Goal: Consume media (video, audio): Consume media (video, audio)

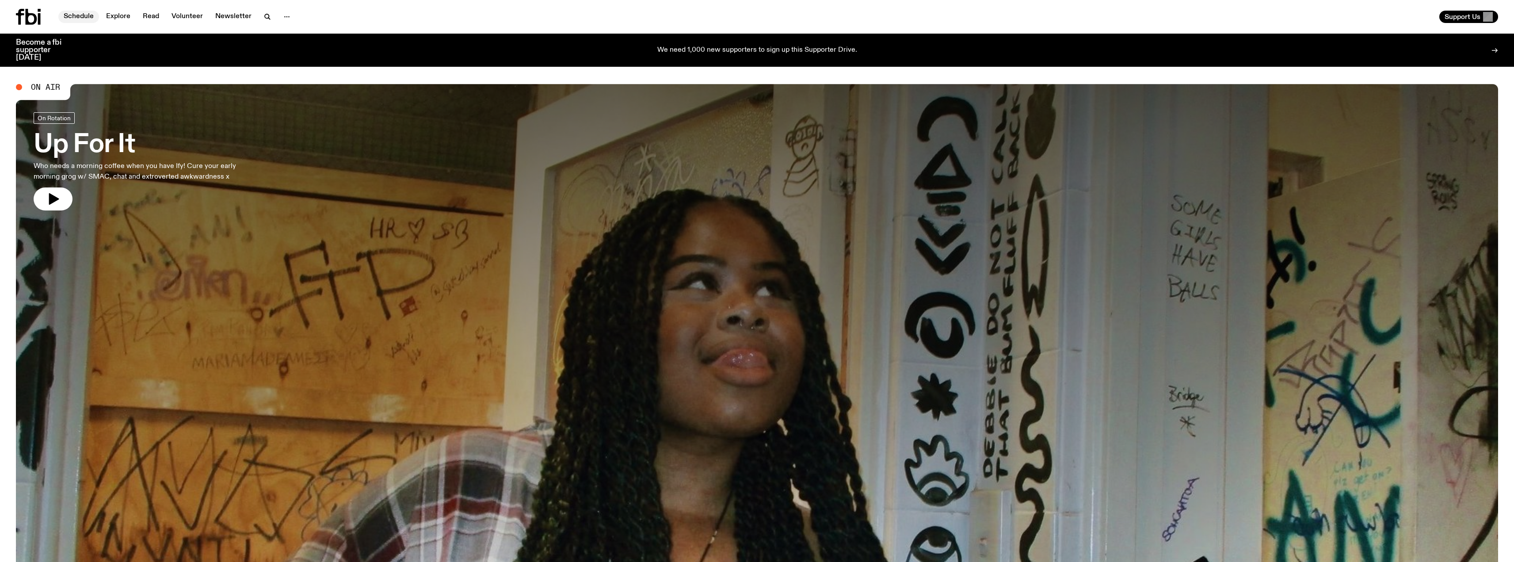
click at [82, 15] on link "Schedule" at bounding box center [78, 17] width 41 height 12
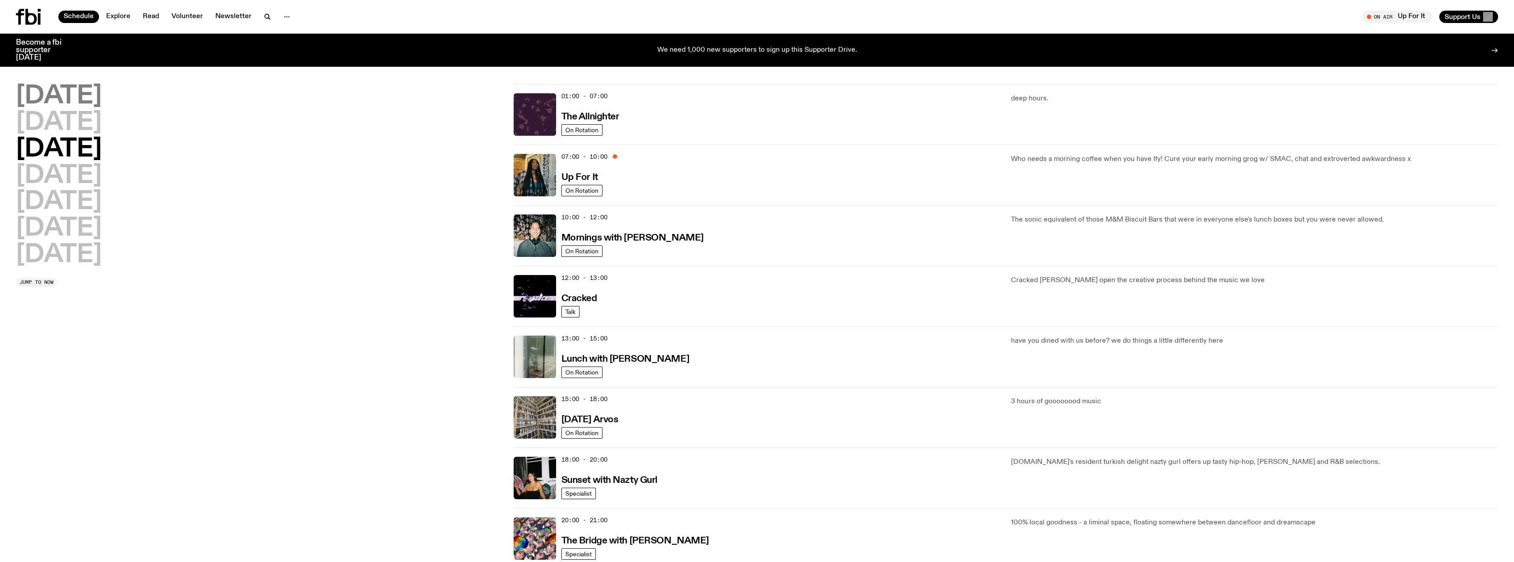
click at [81, 91] on h2 "[DATE]" at bounding box center [59, 96] width 86 height 25
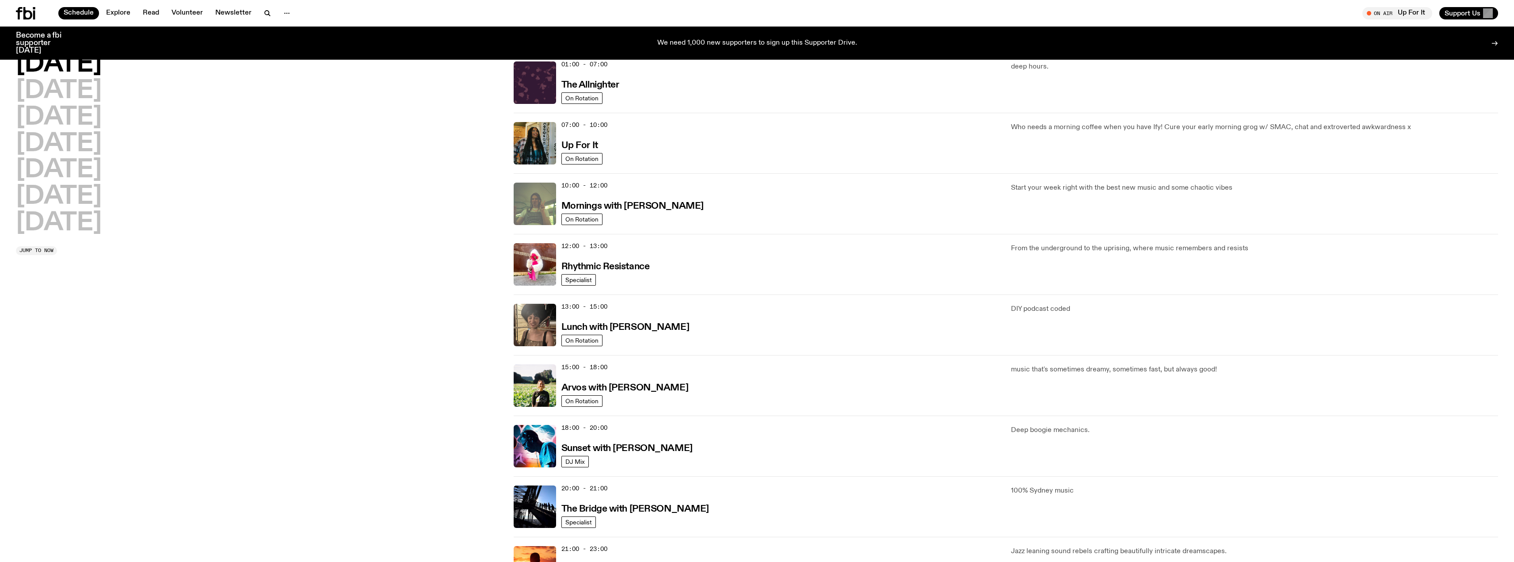
scroll to position [246, 0]
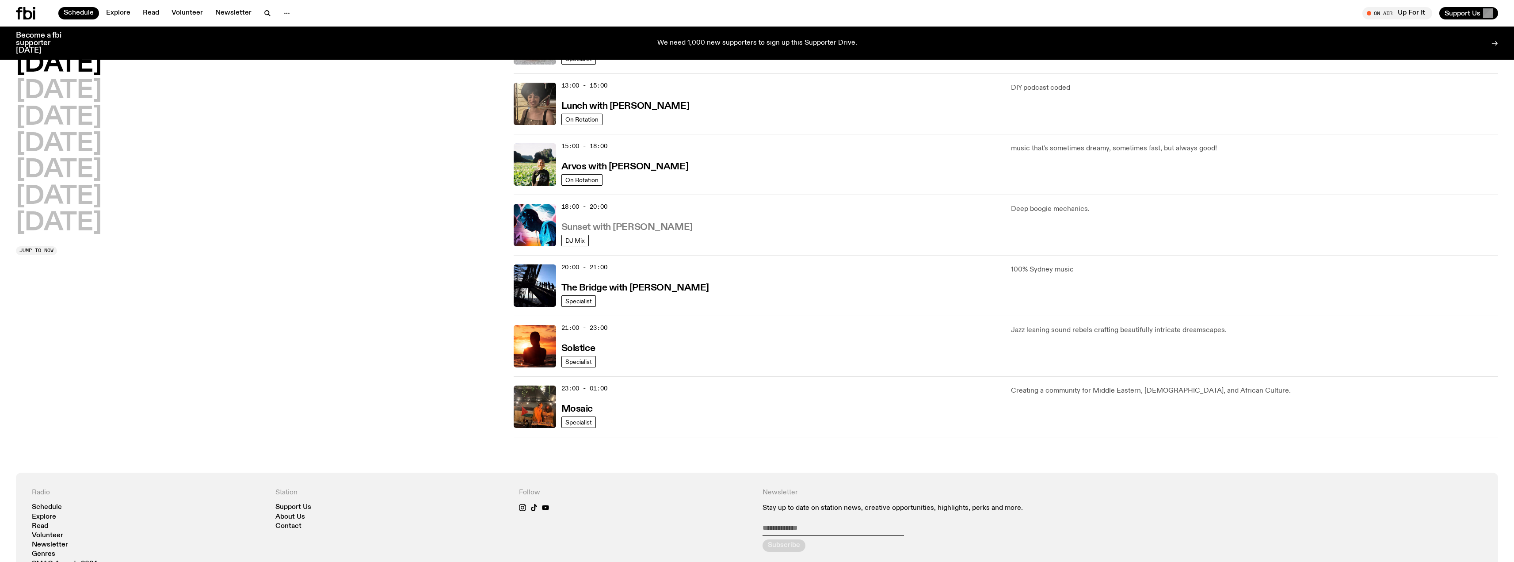
click at [580, 228] on h3 "Sunset with [PERSON_NAME]" at bounding box center [626, 227] width 131 height 9
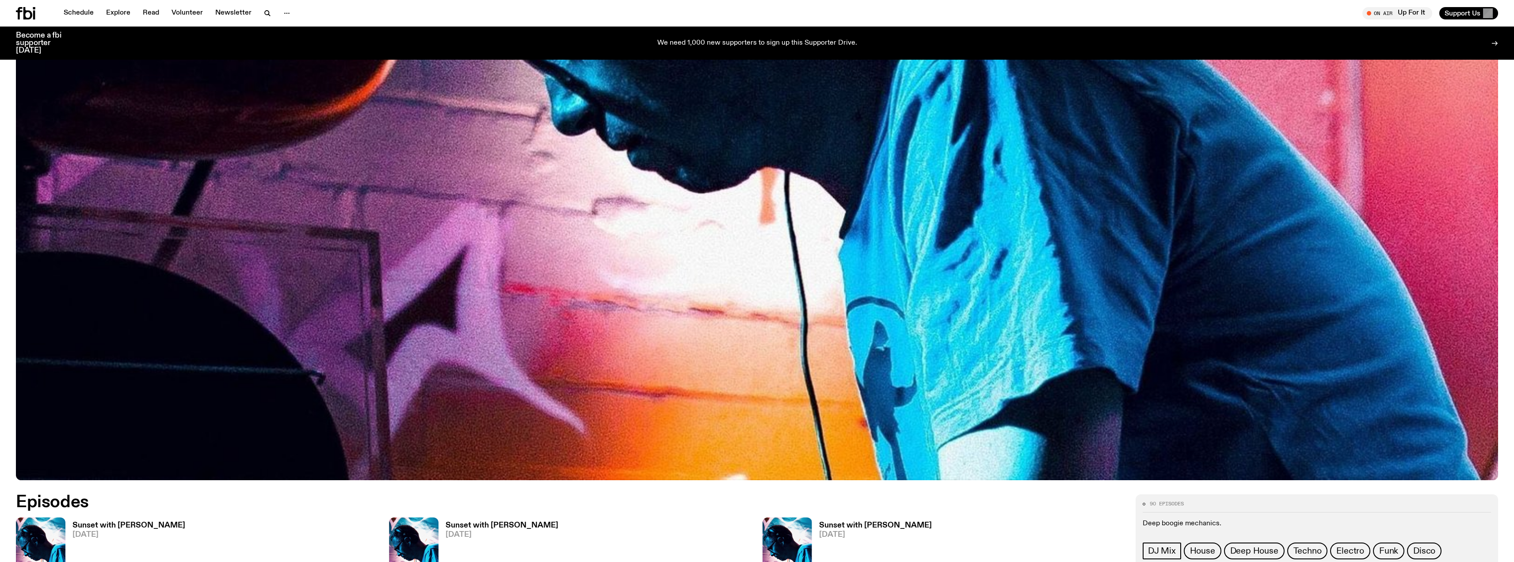
scroll to position [700, 0]
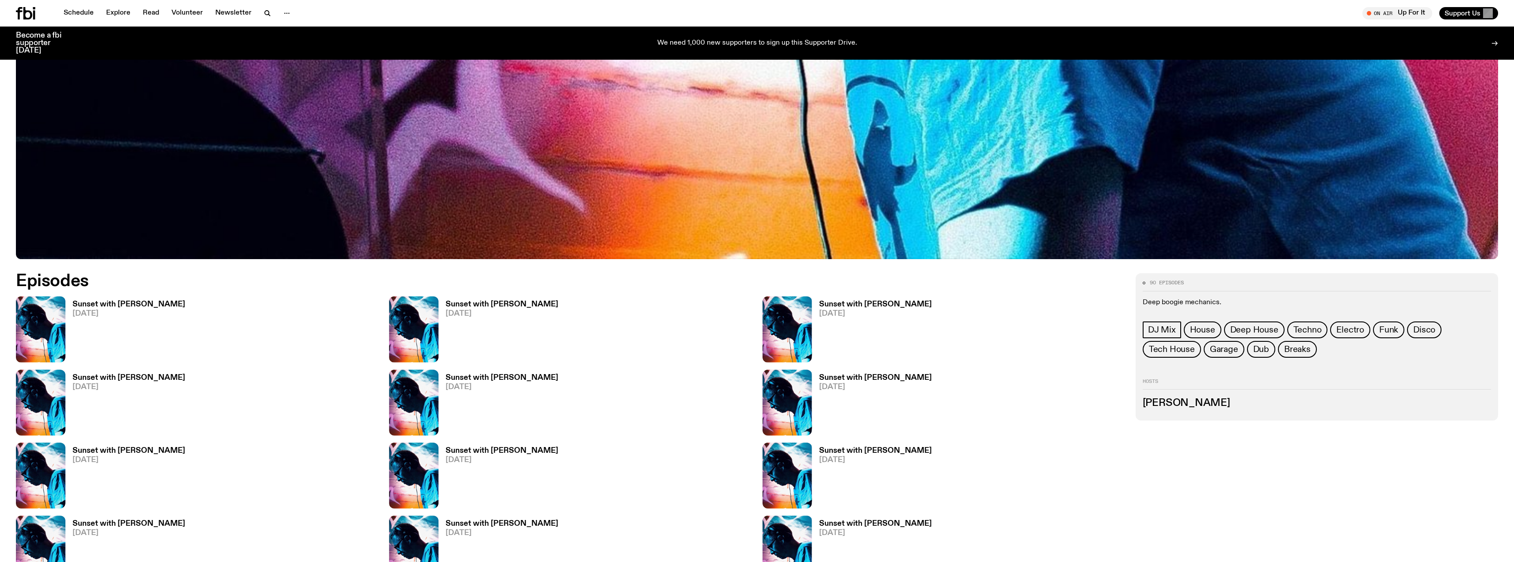
click at [110, 447] on h3 "Sunset with [PERSON_NAME]" at bounding box center [128, 451] width 113 height 8
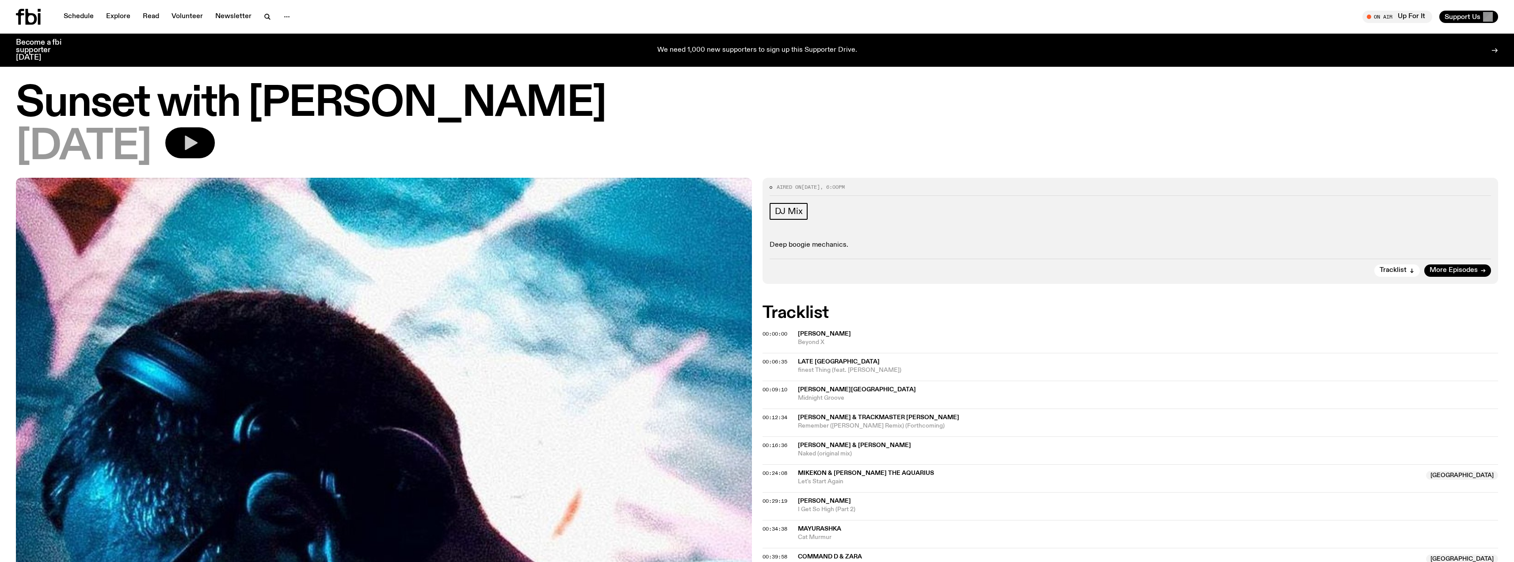
click at [215, 148] on button "button" at bounding box center [190, 142] width 50 height 31
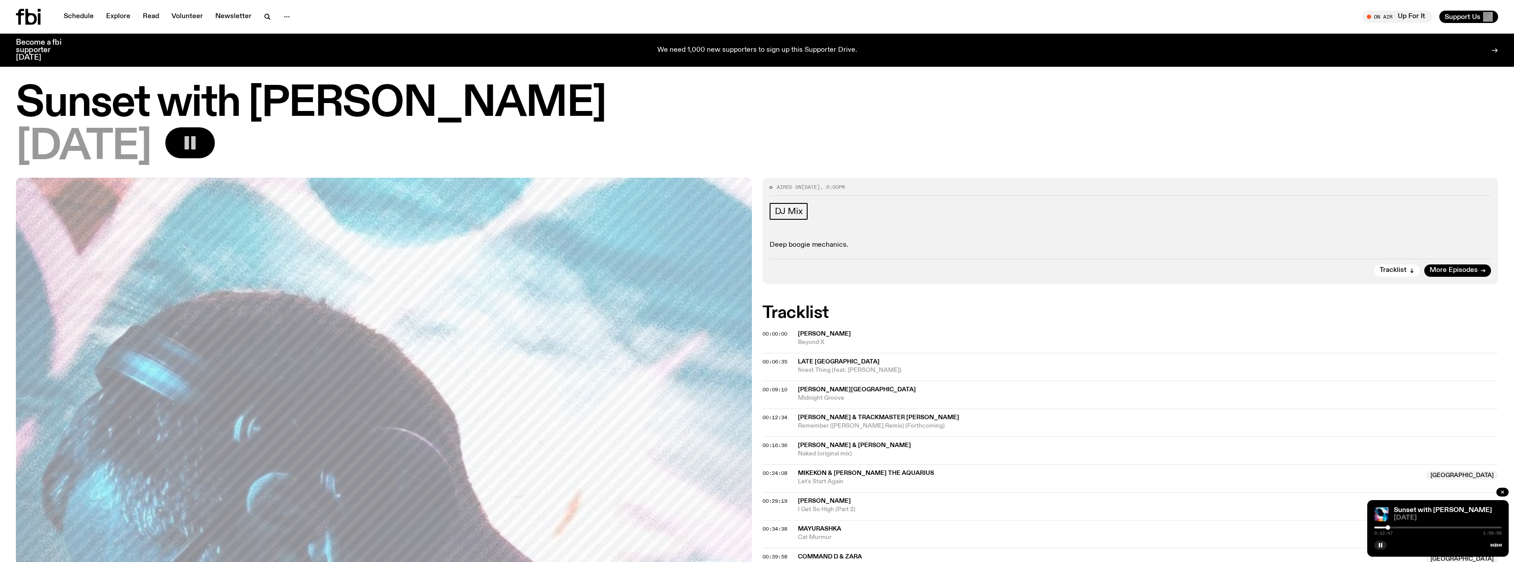
click at [189, 145] on rect "button" at bounding box center [187, 142] width 4 height 13
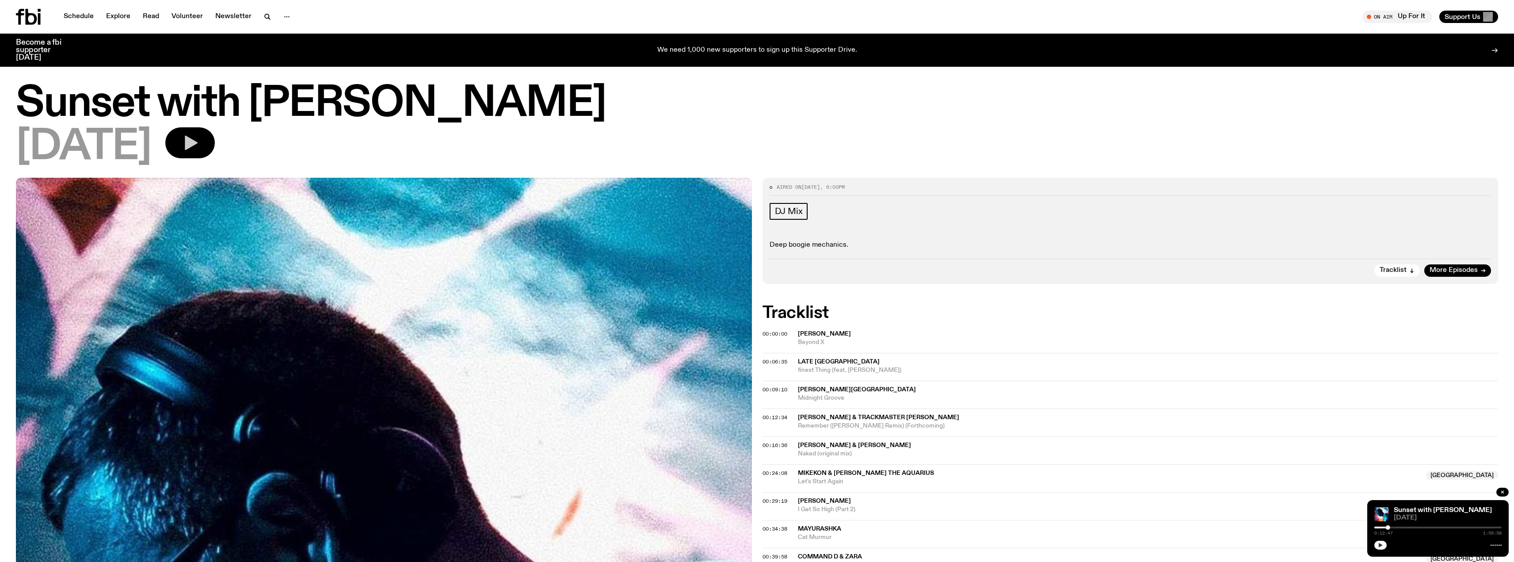
click at [1377, 545] on button "button" at bounding box center [1380, 545] width 12 height 9
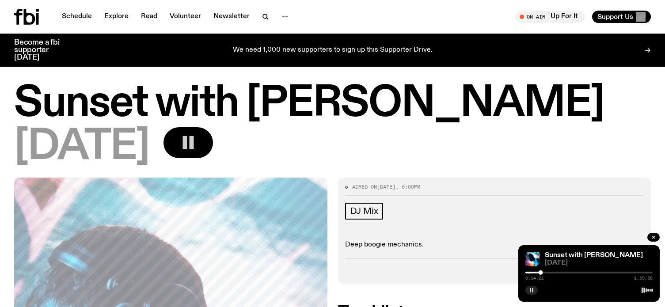
click at [533, 292] on rect "button" at bounding box center [532, 290] width 1 height 4
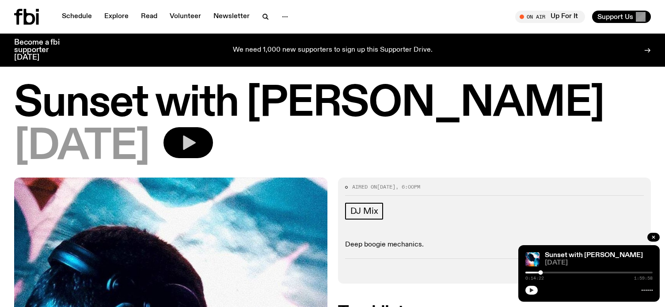
click at [530, 291] on icon "button" at bounding box center [532, 290] width 4 height 4
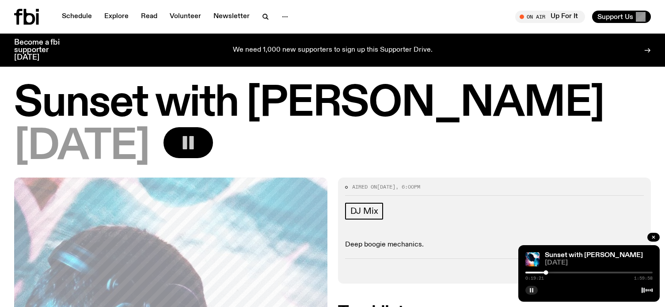
click at [531, 290] on rect "button" at bounding box center [530, 290] width 1 height 4
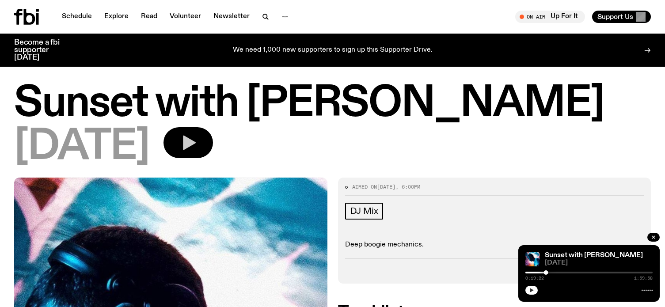
click at [531, 290] on icon "button" at bounding box center [532, 290] width 4 height 4
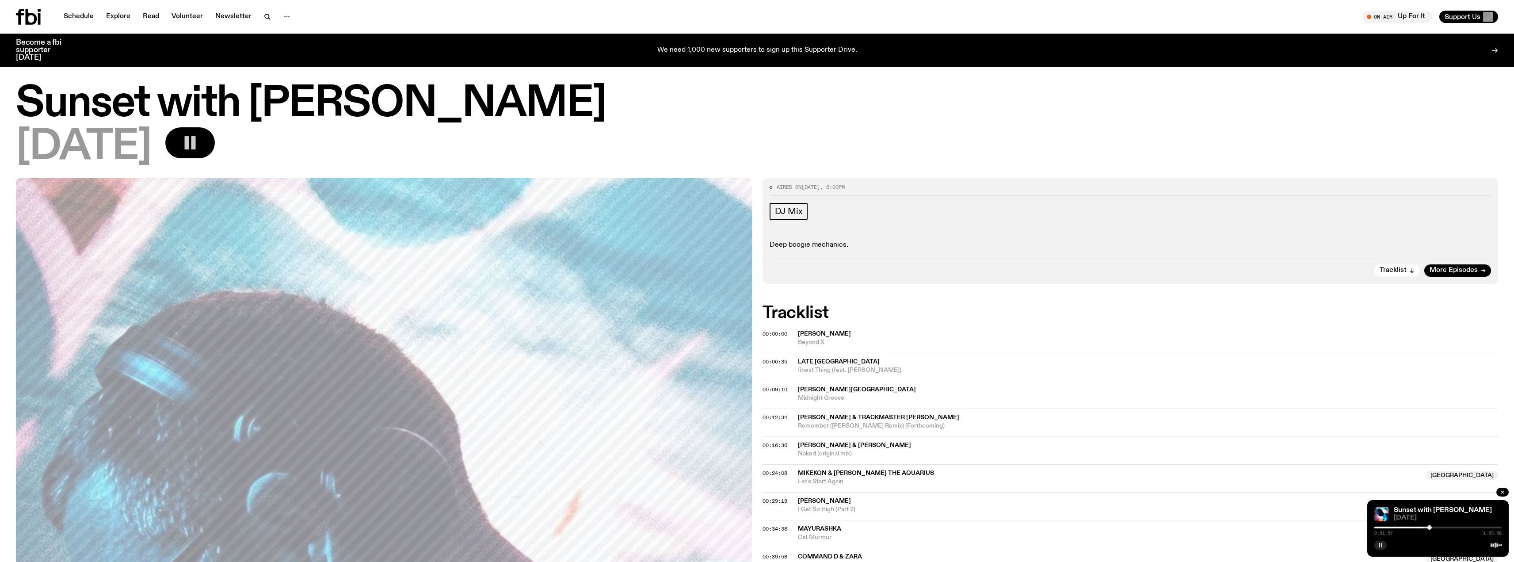
click at [1383, 545] on icon "button" at bounding box center [1380, 544] width 5 height 5
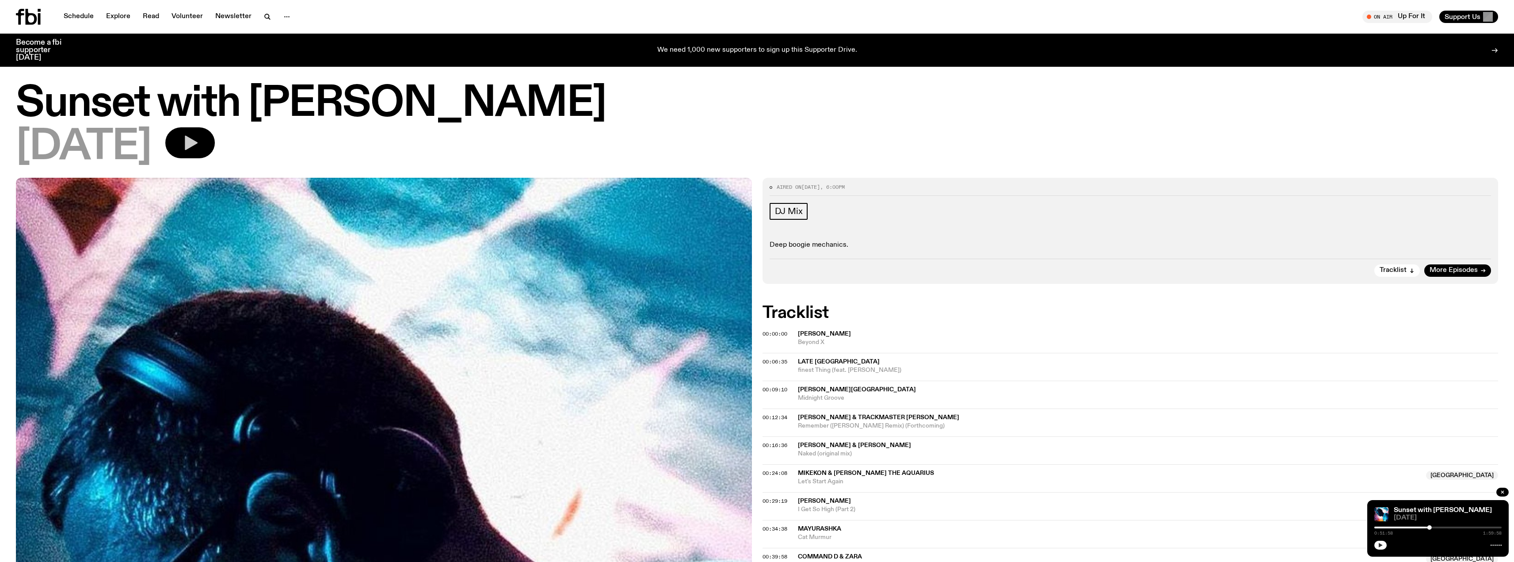
click at [198, 142] on icon "button" at bounding box center [191, 143] width 13 height 15
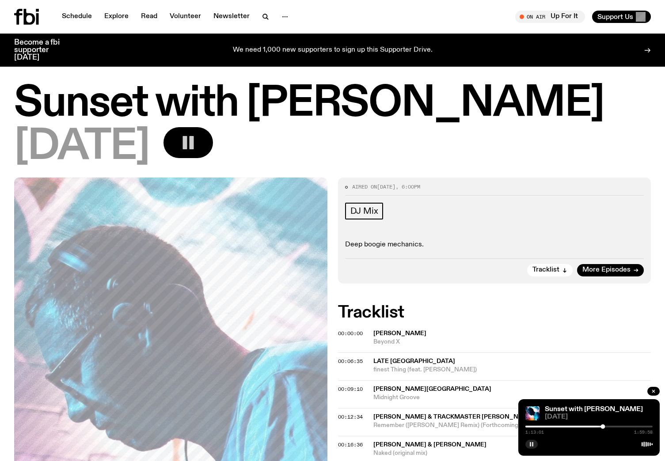
click at [533, 443] on rect "button" at bounding box center [532, 444] width 1 height 4
